Goal: Obtain resource: Download file/media

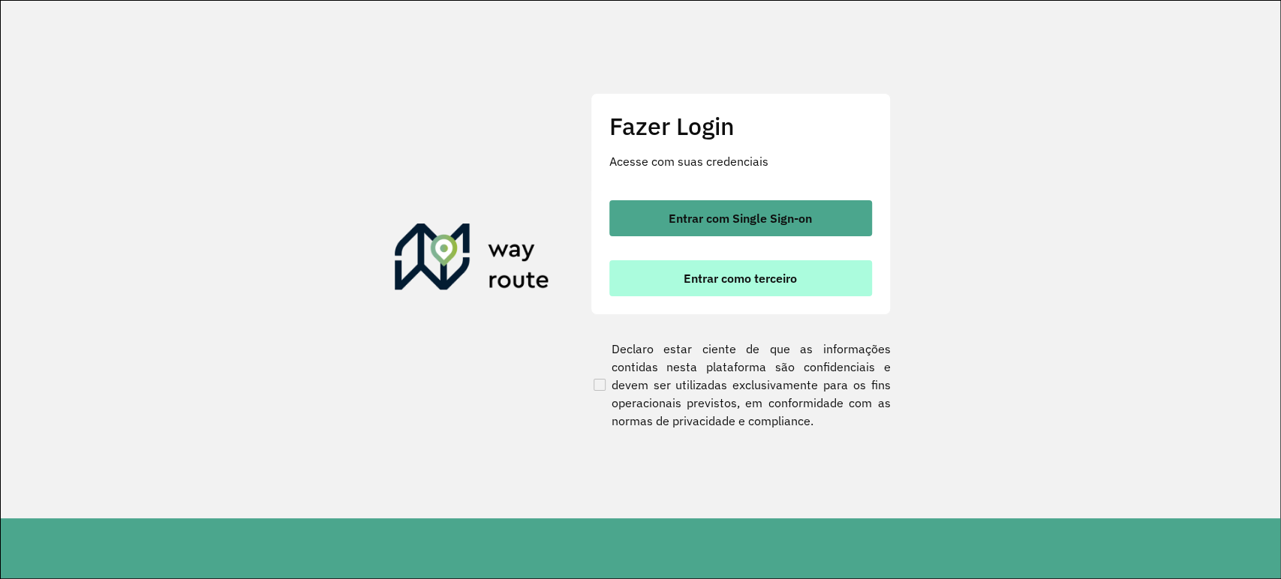
drag, startPoint x: 778, startPoint y: 306, endPoint x: 779, endPoint y: 281, distance: 25.5
click at [778, 305] on div "Fazer Login Acesse com suas credenciais Entrar com Single Sign-on Entrar como t…" at bounding box center [741, 204] width 300 height 222
click at [779, 281] on span "Entrar como terceiro" at bounding box center [740, 278] width 113 height 12
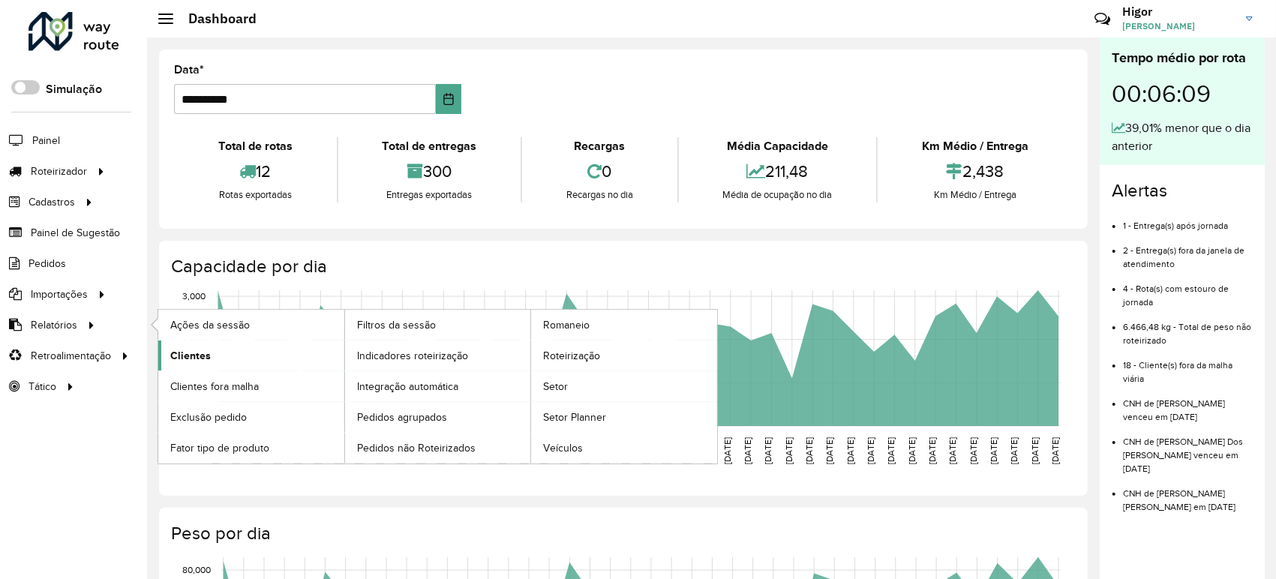
click at [207, 353] on span "Clientes" at bounding box center [190, 356] width 41 height 16
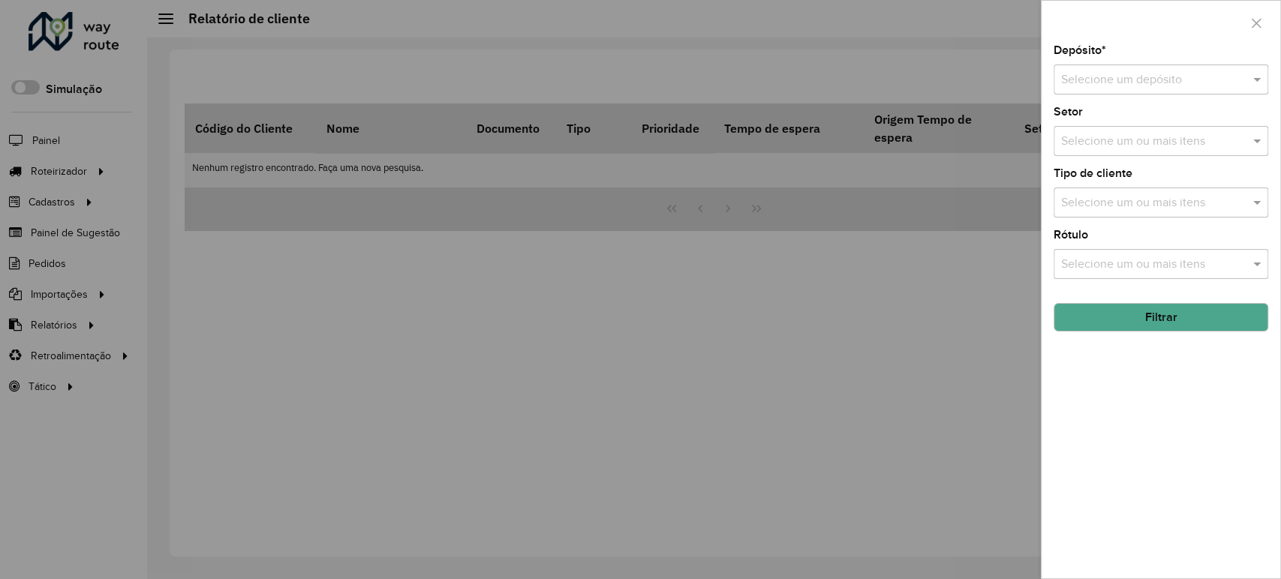
click at [1145, 89] on div "Selecione um depósito" at bounding box center [1160, 80] width 215 height 30
click at [1133, 124] on div "GP7 JEQUIE" at bounding box center [1160, 123] width 213 height 26
click at [1159, 328] on button "Filtrar" at bounding box center [1160, 317] width 215 height 29
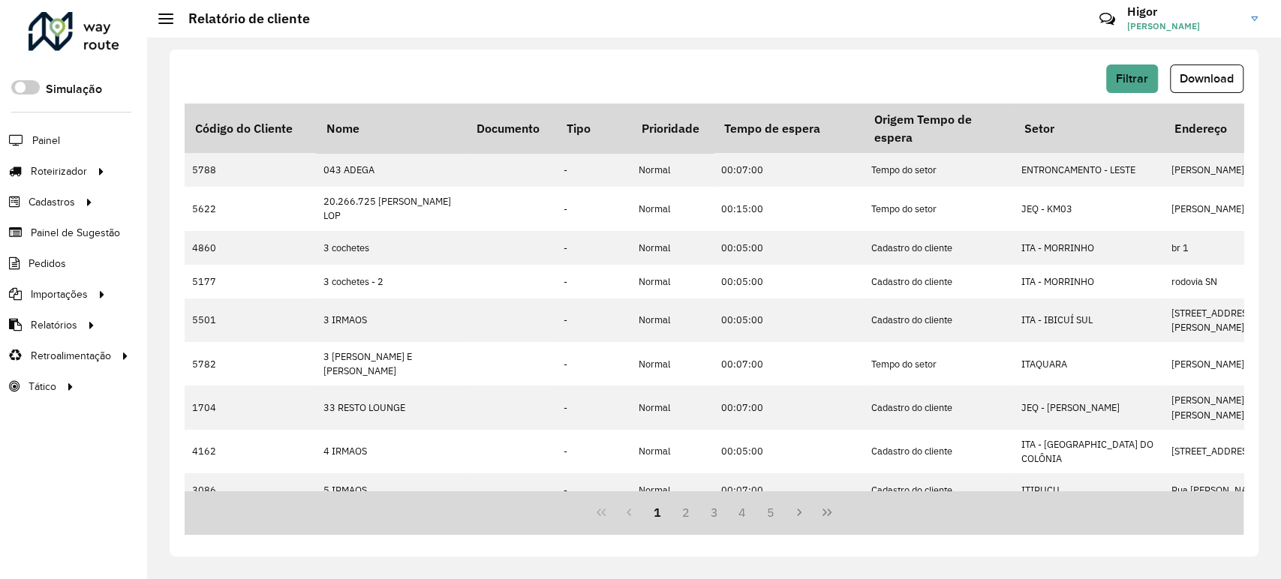
click at [1227, 94] on div "Filtrar Download" at bounding box center [714, 84] width 1059 height 39
click at [1213, 88] on button "Download" at bounding box center [1207, 79] width 74 height 29
